Goal: Task Accomplishment & Management: Complete application form

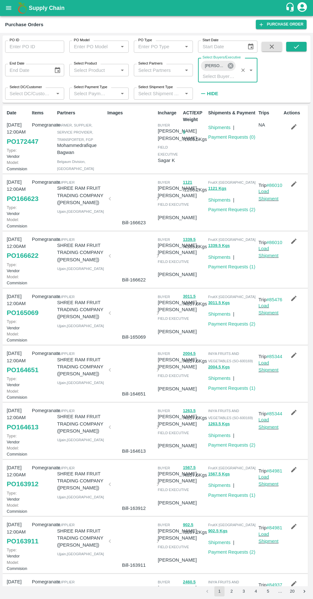
click at [230, 66] on icon at bounding box center [230, 65] width 7 height 7
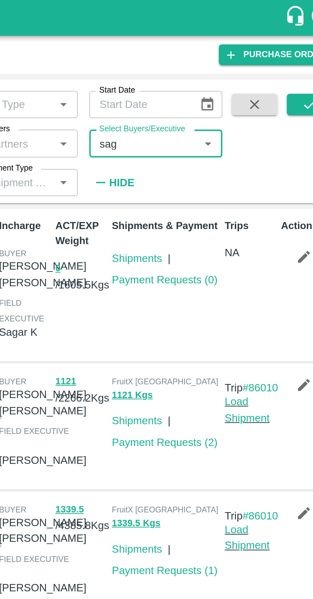
type input "saga"
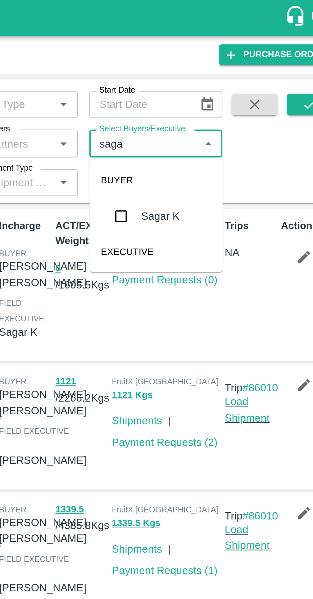
click at [212, 97] on input "checkbox" at bounding box center [212, 96] width 13 height 13
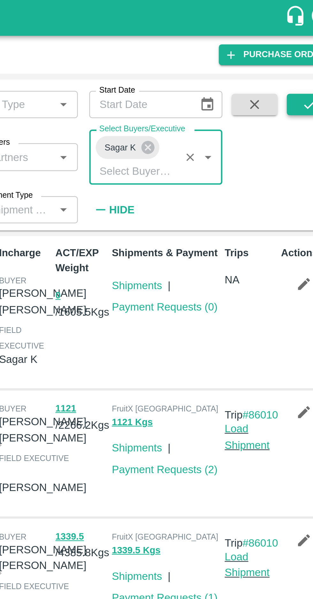
click at [290, 51] on button "submit" at bounding box center [296, 47] width 20 height 10
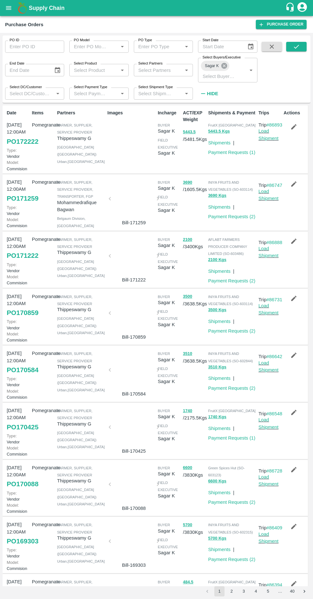
click at [224, 66] on icon at bounding box center [224, 65] width 7 height 7
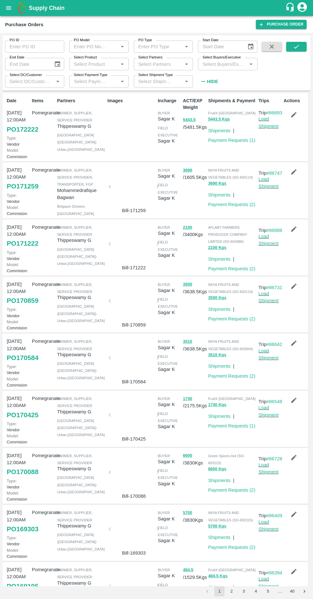
click at [214, 61] on input "Select Buyers/Executive" at bounding box center [222, 64] width 45 height 8
type input "shaik"
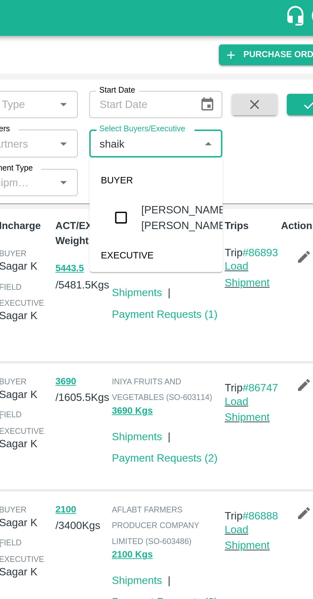
click at [215, 98] on input "checkbox" at bounding box center [212, 97] width 13 height 13
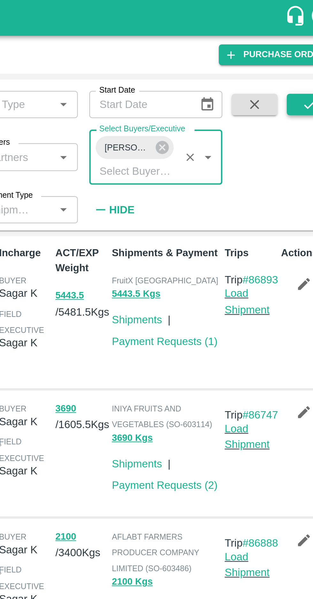
click at [287, 51] on button "submit" at bounding box center [296, 47] width 20 height 10
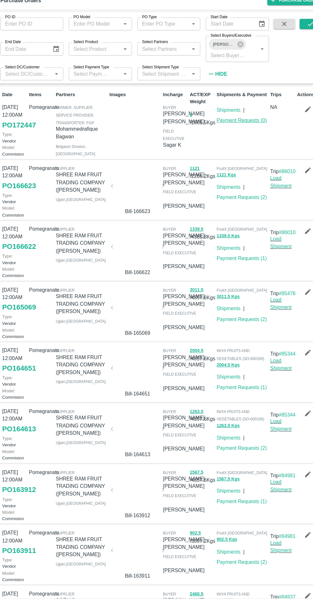
click at [234, 137] on link "Payment Requests ( 0 )" at bounding box center [231, 137] width 47 height 5
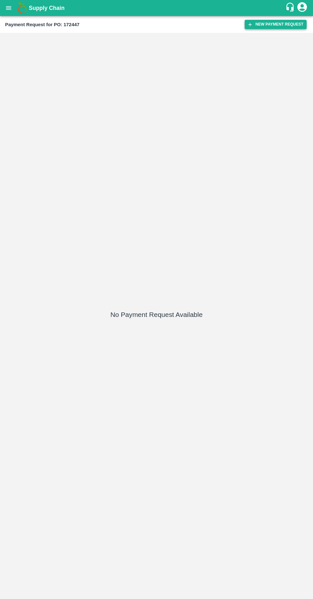
click at [269, 23] on button "New Payment Request" at bounding box center [276, 24] width 62 height 9
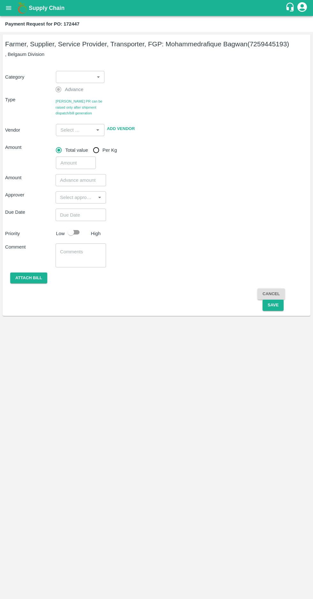
click at [80, 78] on body "Supply Chain Payment Request for PO: 172447 Farmer, Supplier, Service Provider,…" at bounding box center [156, 299] width 313 height 599
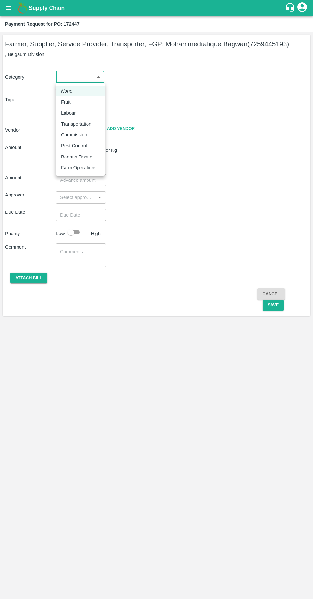
click at [66, 102] on p "Fruit" at bounding box center [66, 101] width 10 height 7
type input "1"
type input "Mohammedrafique Bagwan - 7259445193(Farmer, Supplier, Service Provider, Transpo…"
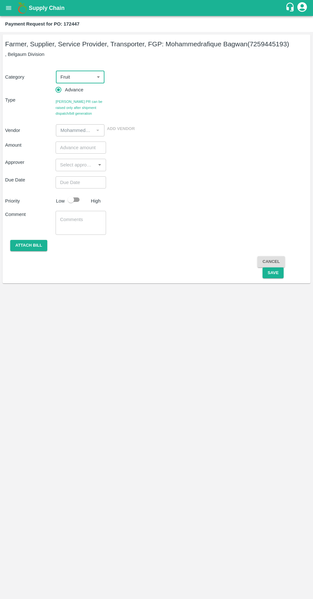
click at [70, 148] on input "number" at bounding box center [81, 148] width 51 height 12
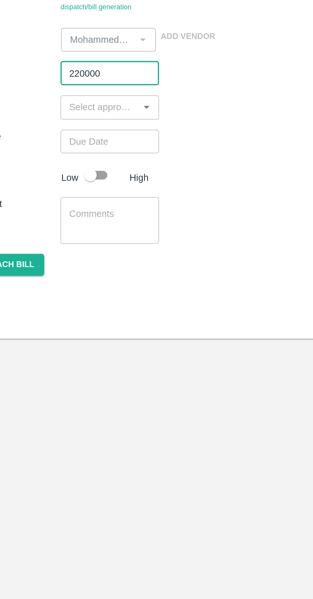
type input "220000"
click at [69, 168] on input "input" at bounding box center [76, 165] width 36 height 8
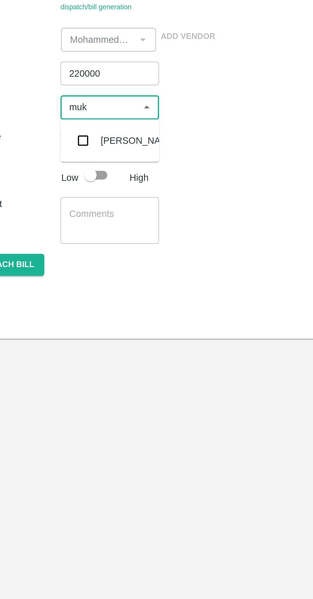
type input "muku"
click at [71, 180] on input "checkbox" at bounding box center [67, 182] width 13 height 13
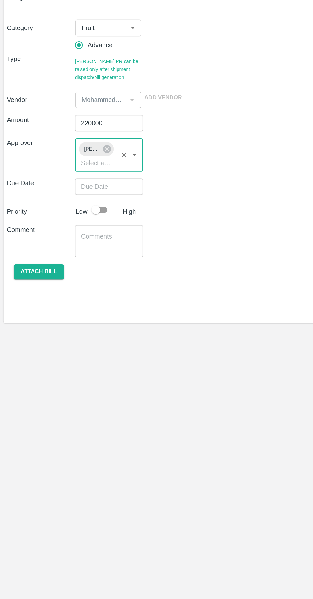
click at [72, 195] on input "Choose date" at bounding box center [79, 195] width 46 height 12
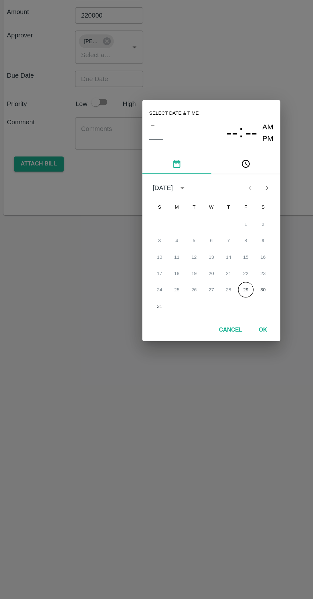
click at [182, 351] on button "29" at bounding box center [182, 351] width 12 height 12
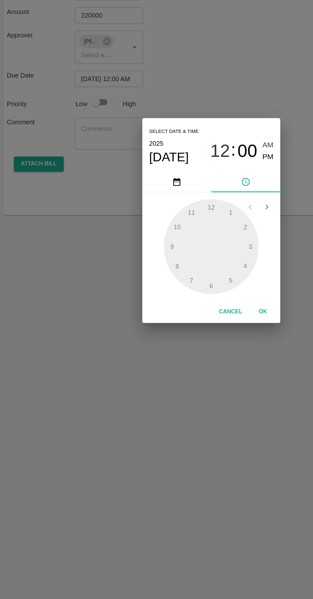
click at [197, 256] on span "PM" at bounding box center [199, 252] width 8 height 9
click at [144, 347] on div at bounding box center [156, 319] width 70 height 70
click at [164, 247] on span "07" at bounding box center [163, 248] width 15 height 15
click at [159, 347] on div at bounding box center [156, 319] width 70 height 70
type input "29/08/2025 06:00 PM"
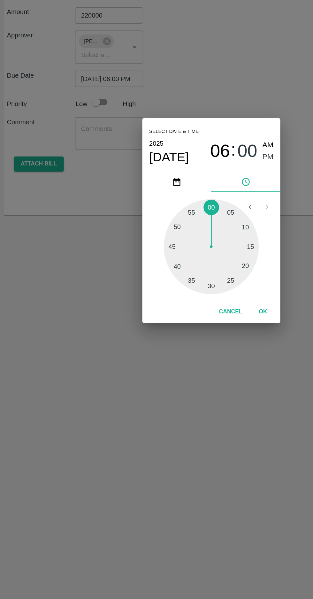
click at [200, 253] on span "PM" at bounding box center [199, 252] width 8 height 9
click at [199, 371] on button "OK" at bounding box center [195, 367] width 20 height 11
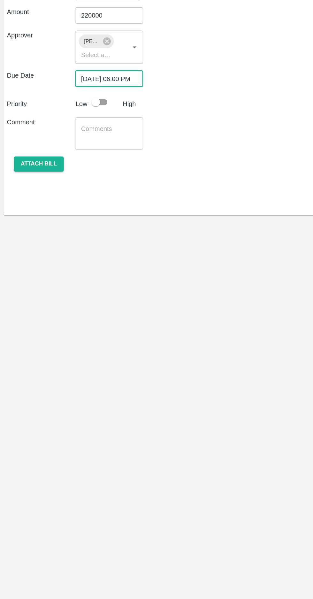
click at [75, 208] on input "checkbox" at bounding box center [71, 212] width 36 height 12
checkbox input "true"
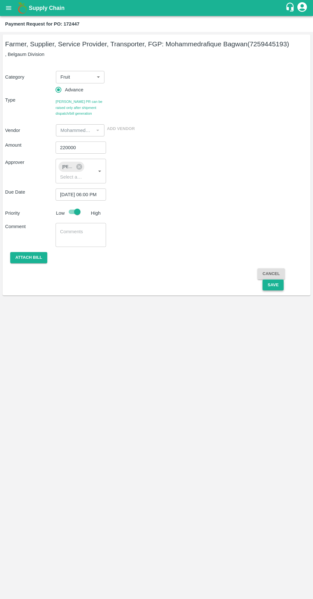
click at [277, 287] on button "Save" at bounding box center [273, 285] width 21 height 11
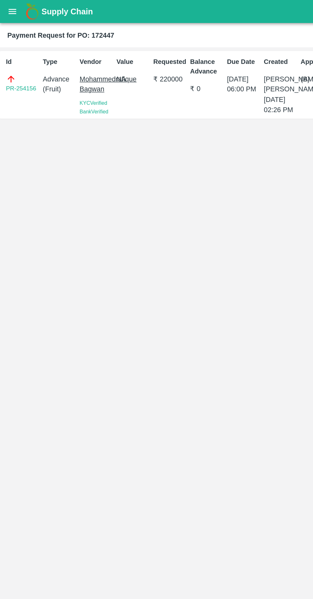
click at [63, 81] on div "Vendor Mohammedrafique Bagwan KYC Verified Bank Verified" at bounding box center [66, 59] width 26 height 44
click at [68, 81] on div "Bank Verified" at bounding box center [66, 77] width 23 height 6
click at [70, 65] on p "Mohammedrafique Bagwan" at bounding box center [66, 58] width 23 height 14
